Goal: Task Accomplishment & Management: Use online tool/utility

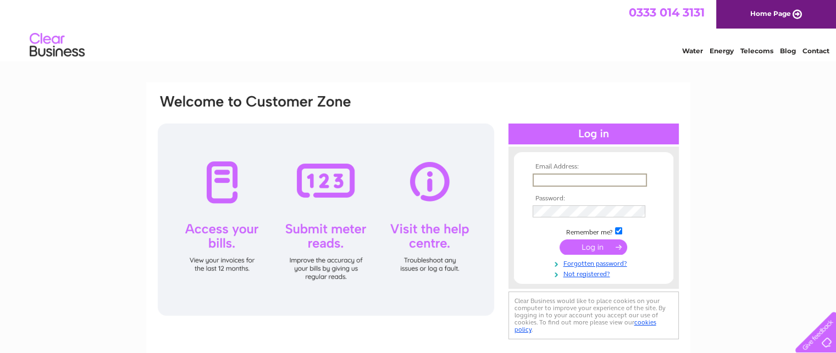
click at [566, 177] on input "text" at bounding box center [589, 180] width 114 height 13
type input "claritiondesign@aol.co.uk"
click at [559, 239] on input "submit" at bounding box center [593, 246] width 68 height 15
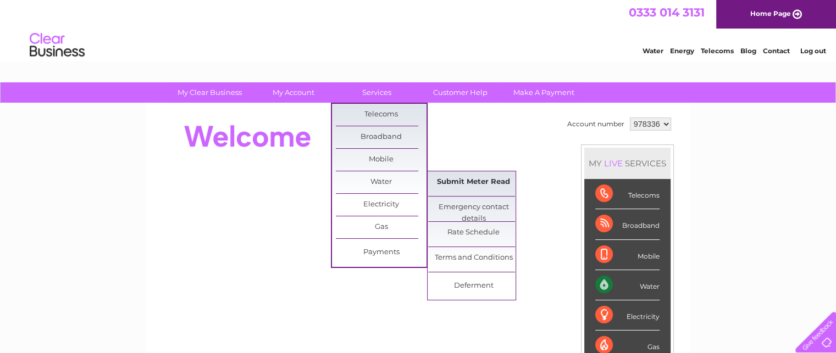
click at [483, 177] on link "Submit Meter Read" at bounding box center [473, 182] width 91 height 22
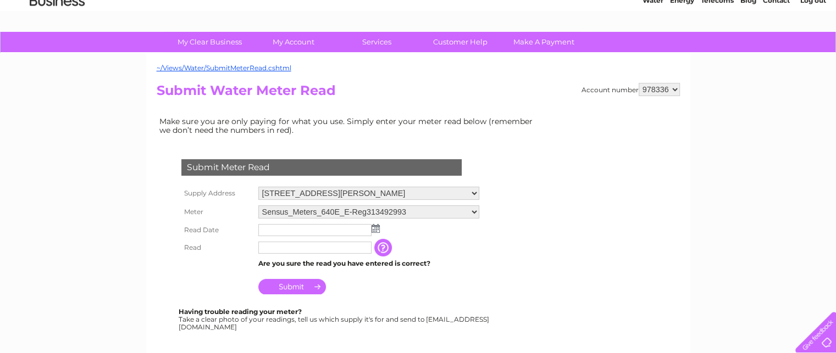
scroll to position [110, 0]
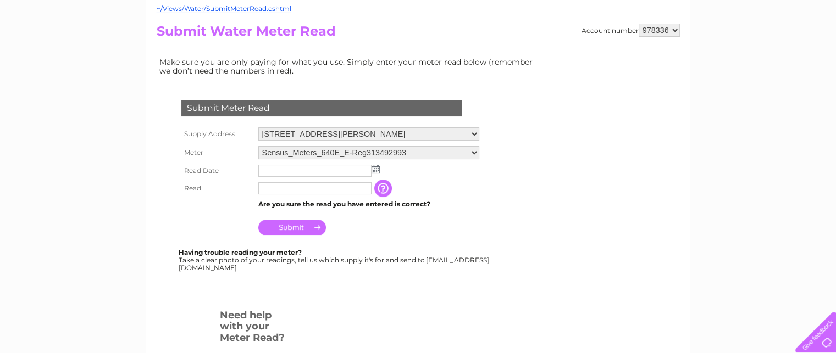
click at [380, 169] on td at bounding box center [369, 171] width 226 height 18
click at [375, 166] on img at bounding box center [375, 169] width 8 height 9
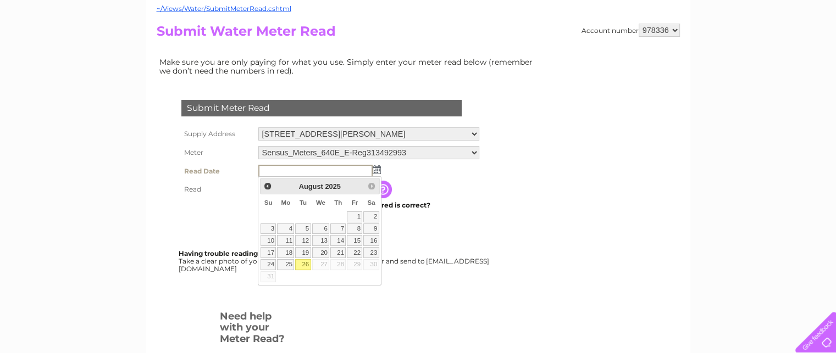
click at [306, 263] on link "26" at bounding box center [302, 264] width 15 height 11
type input "[DATE]"
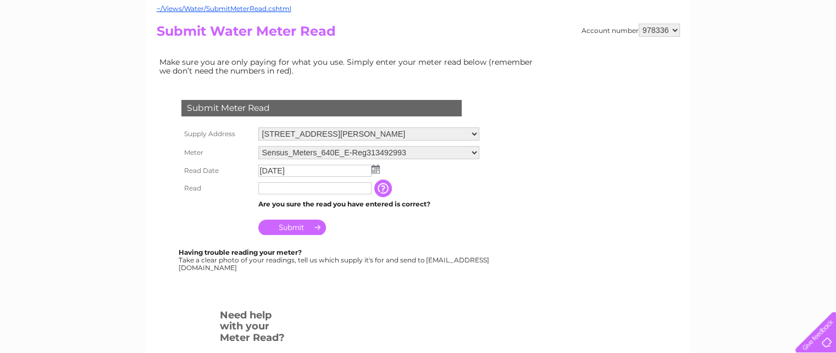
click at [307, 185] on input "text" at bounding box center [314, 188] width 113 height 12
click at [382, 186] on input "button" at bounding box center [385, 189] width 20 height 18
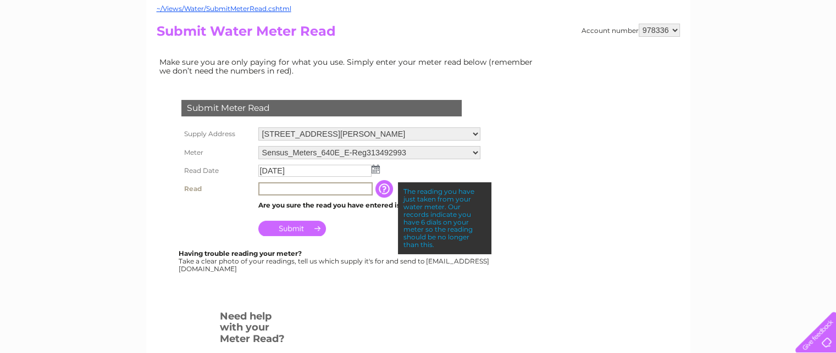
click at [334, 188] on input "text" at bounding box center [315, 188] width 114 height 13
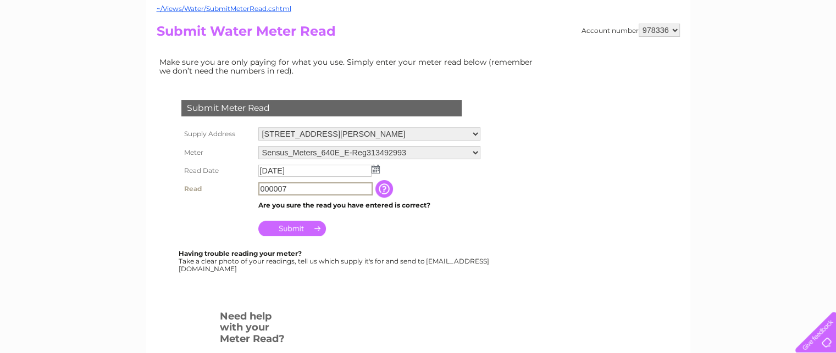
type input "000007"
click at [347, 221] on td "Submit" at bounding box center [369, 226] width 227 height 26
click at [283, 228] on input "Submit" at bounding box center [292, 227] width 68 height 15
